Goal: Information Seeking & Learning: Learn about a topic

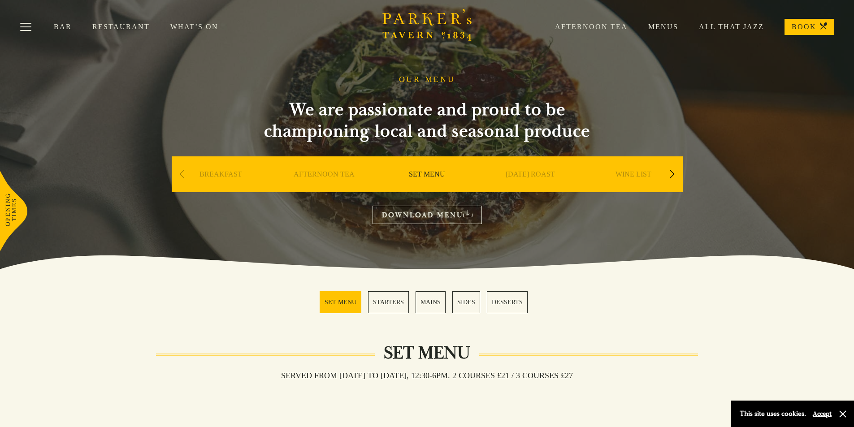
click at [333, 173] on link "AFTERNOON TEA" at bounding box center [324, 188] width 61 height 36
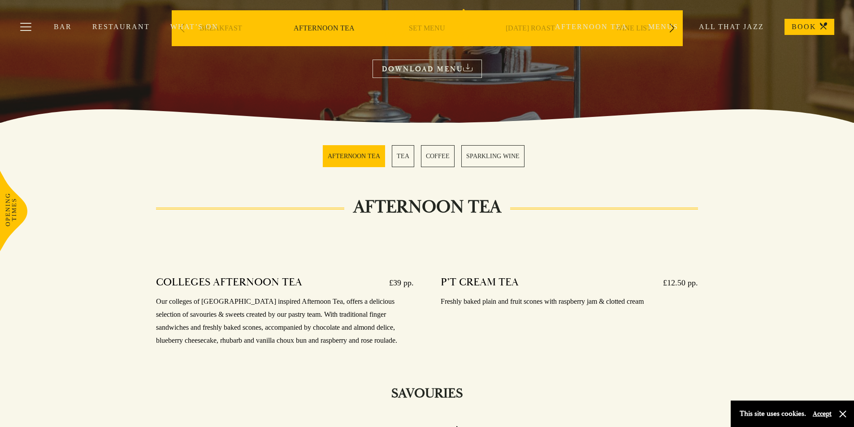
scroll to position [90, 0]
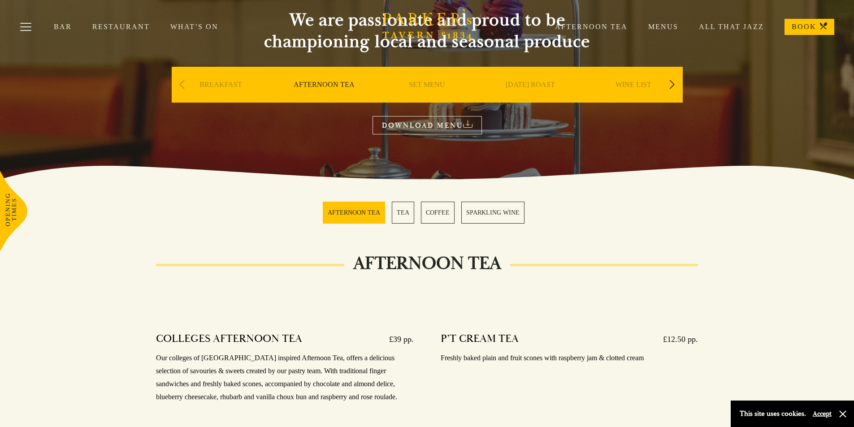
click at [619, 31] on div "Afternoon Tea Menus All That Jazz BOOK" at bounding box center [684, 27] width 300 height 16
click at [621, 23] on link "Afternoon Tea" at bounding box center [580, 26] width 93 height 9
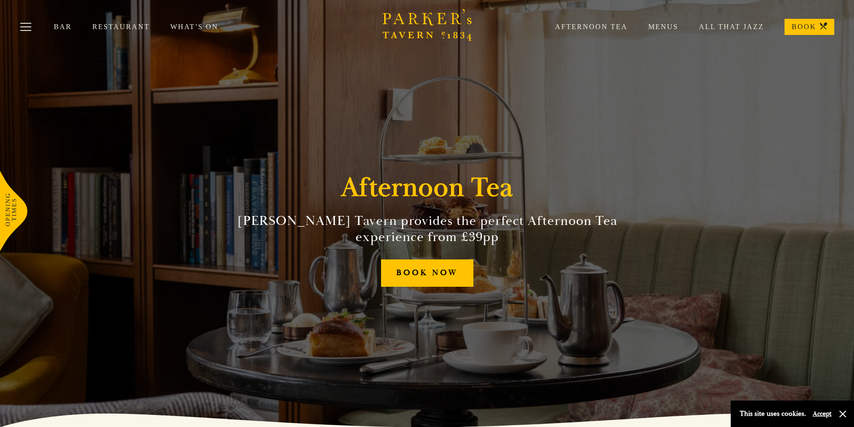
click at [668, 30] on link "Menus" at bounding box center [653, 26] width 51 height 9
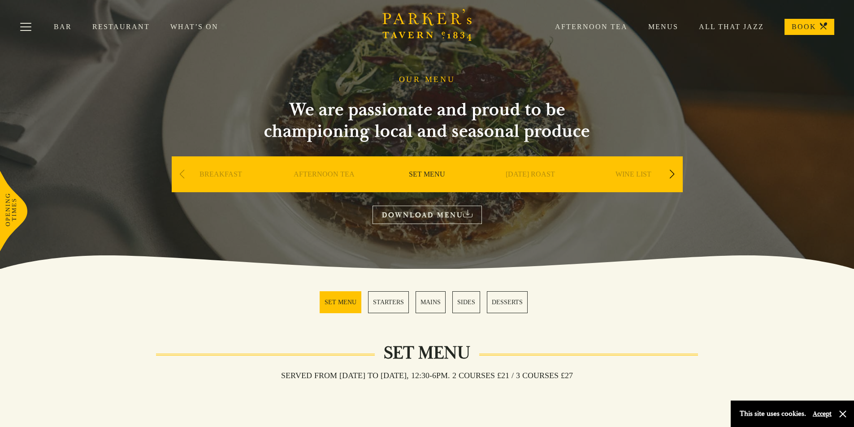
scroll to position [45, 0]
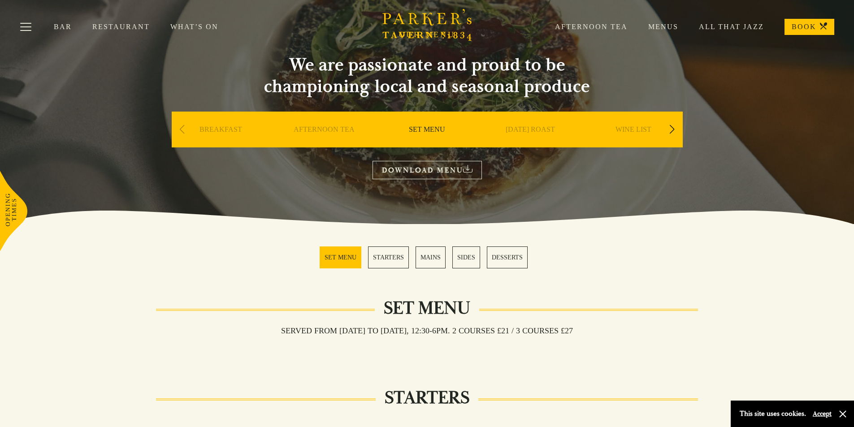
click at [673, 129] on div "Next slide" at bounding box center [672, 130] width 12 height 20
click at [627, 126] on link "A LA CARTE" at bounding box center [633, 143] width 42 height 36
